Goal: Task Accomplishment & Management: Manage account settings

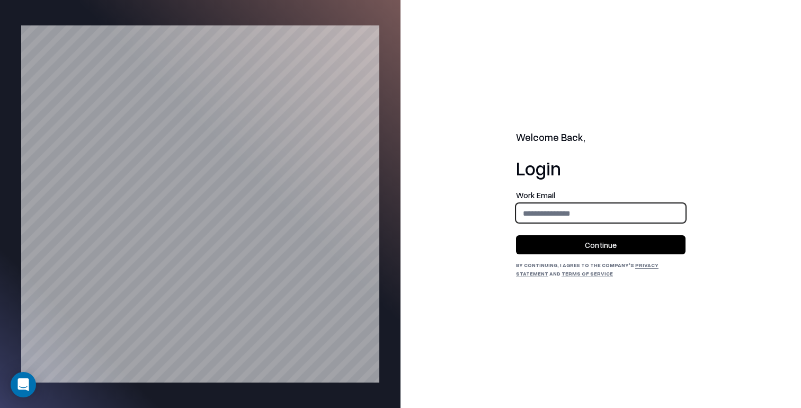
click at [569, 219] on input "email" at bounding box center [600, 213] width 168 height 20
type input "**********"
click at [586, 245] on button "Continue" at bounding box center [600, 244] width 169 height 19
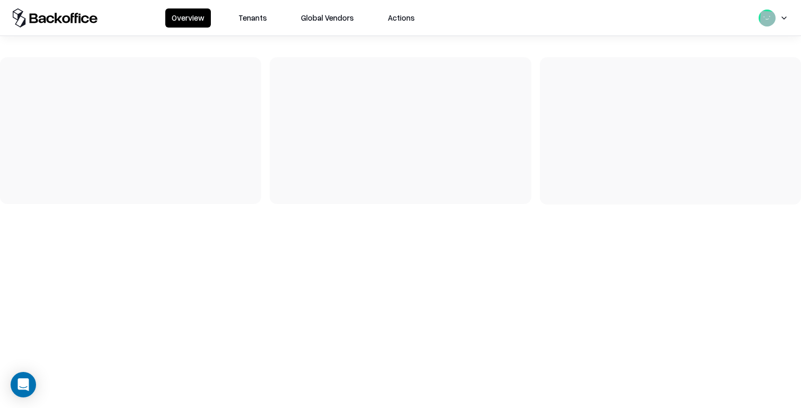
click at [260, 14] on button "Tenants" at bounding box center [252, 17] width 41 height 19
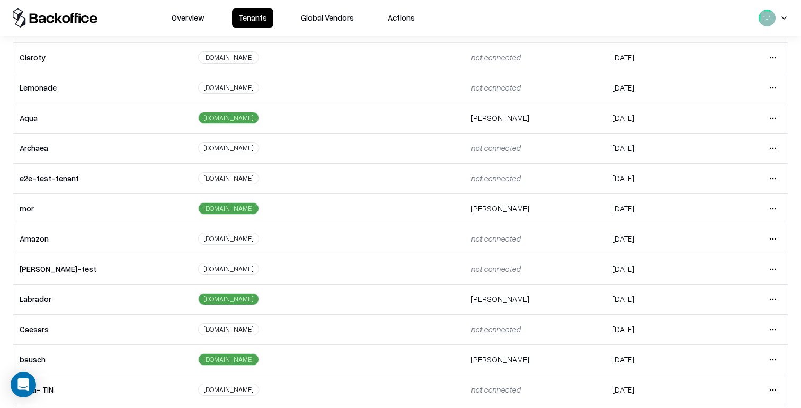
scroll to position [235, 0]
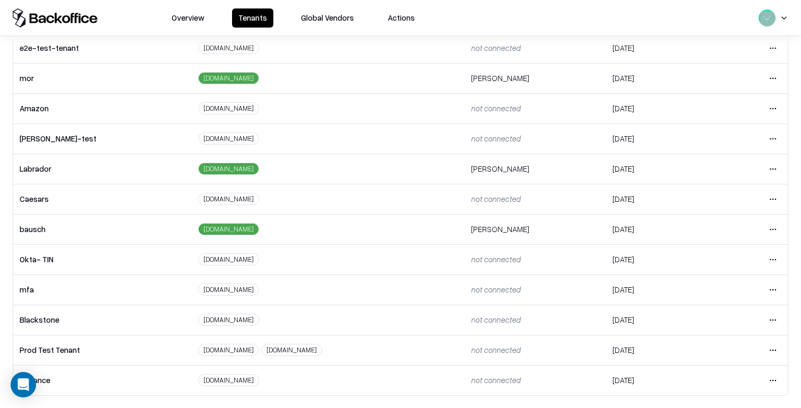
click at [771, 167] on html "Overview Tenants Global Vendors Actions Tenants Add Tenant Tenant name Domain A…" at bounding box center [400, 204] width 801 height 408
click at [739, 255] on div "Login to tenant" at bounding box center [728, 256] width 114 height 21
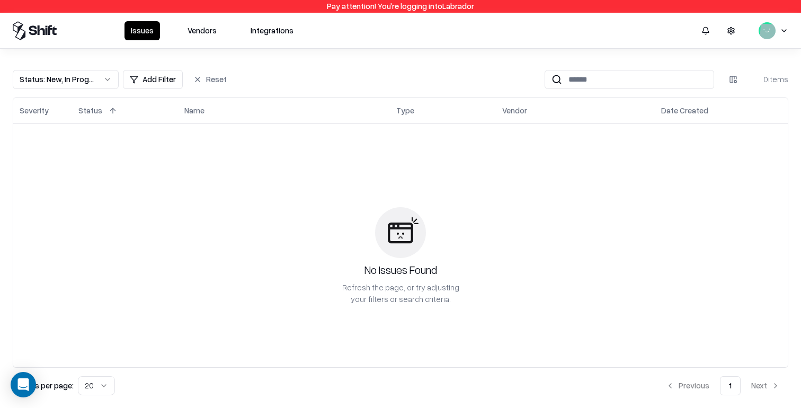
click at [190, 38] on button "Vendors" at bounding box center [202, 30] width 42 height 19
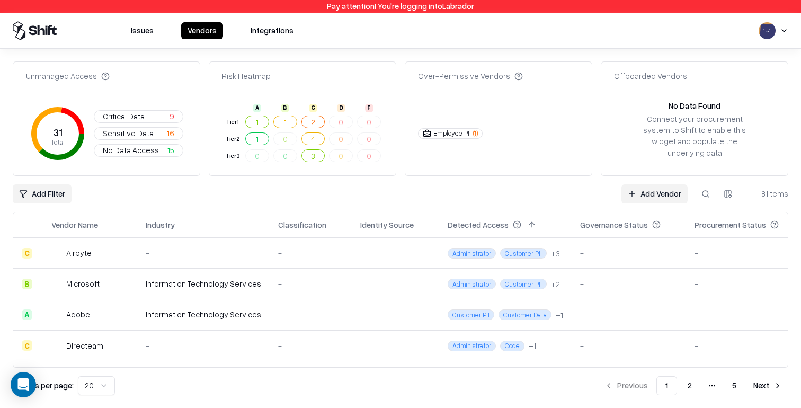
click at [702, 191] on button at bounding box center [705, 193] width 19 height 19
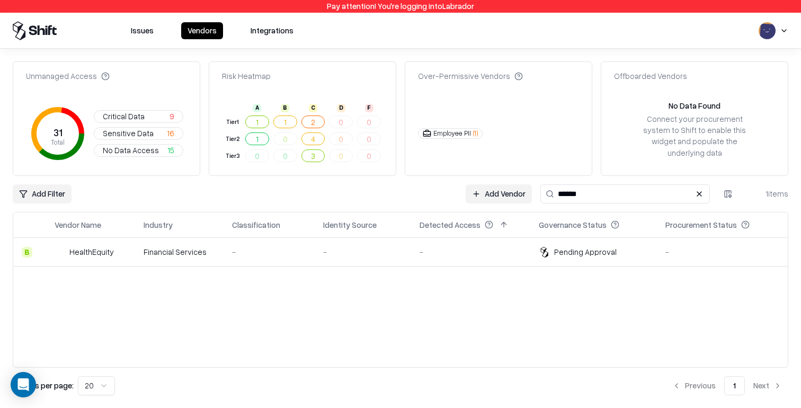
type input "******"
click at [391, 246] on div "-" at bounding box center [363, 251] width 80 height 11
